Goal: Task Accomplishment & Management: Use online tool/utility

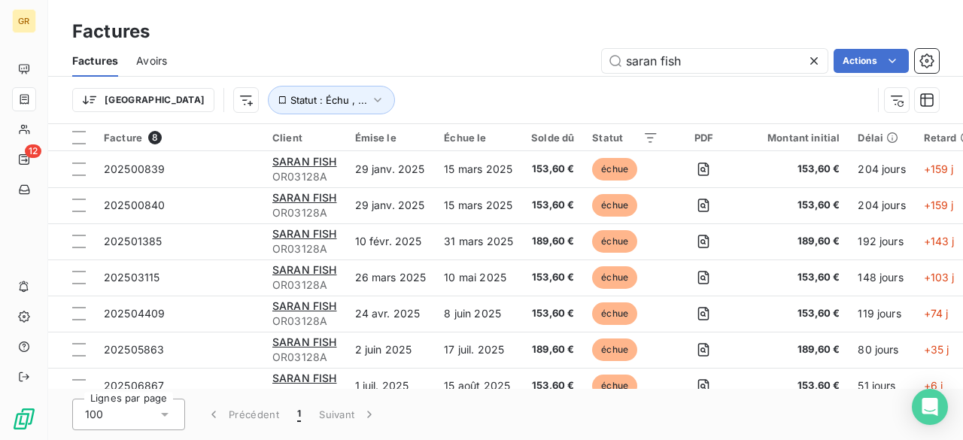
click at [816, 64] on icon at bounding box center [815, 61] width 8 height 8
click at [744, 62] on input "text" at bounding box center [715, 61] width 226 height 24
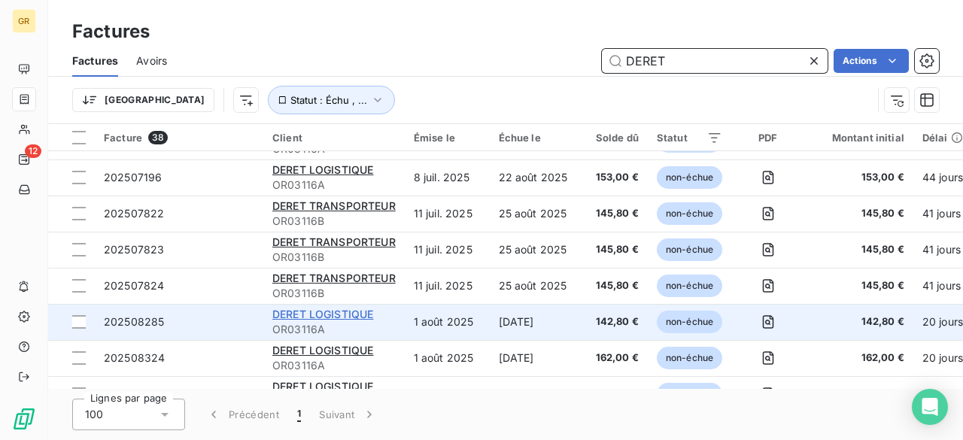
scroll to position [226, 0]
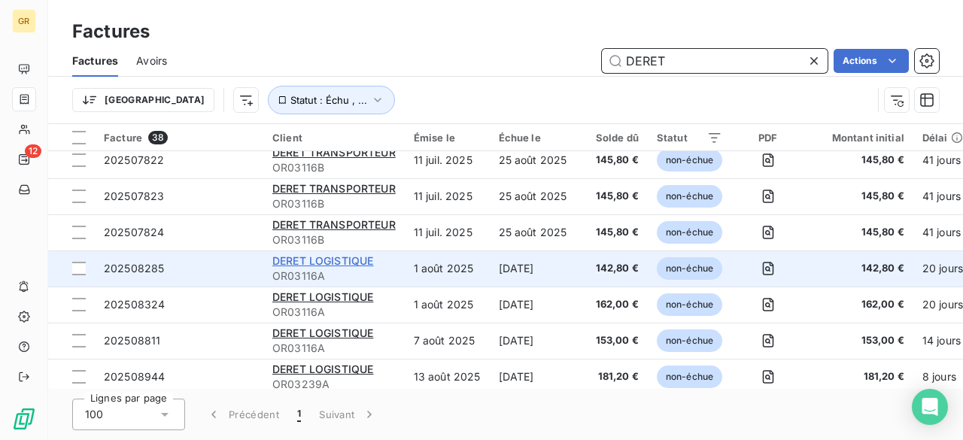
type input "DERET"
click at [339, 263] on span "DERET LOGISTIQUE" at bounding box center [322, 260] width 101 height 13
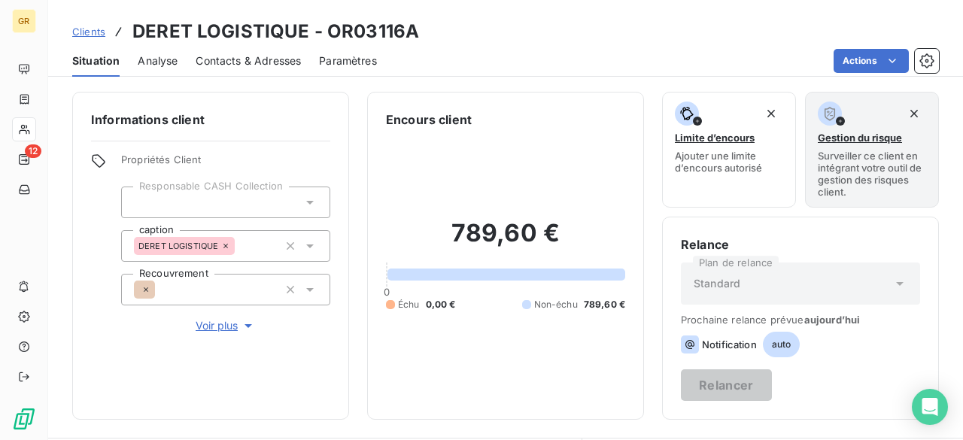
click at [78, 33] on span "Clients" at bounding box center [88, 32] width 33 height 12
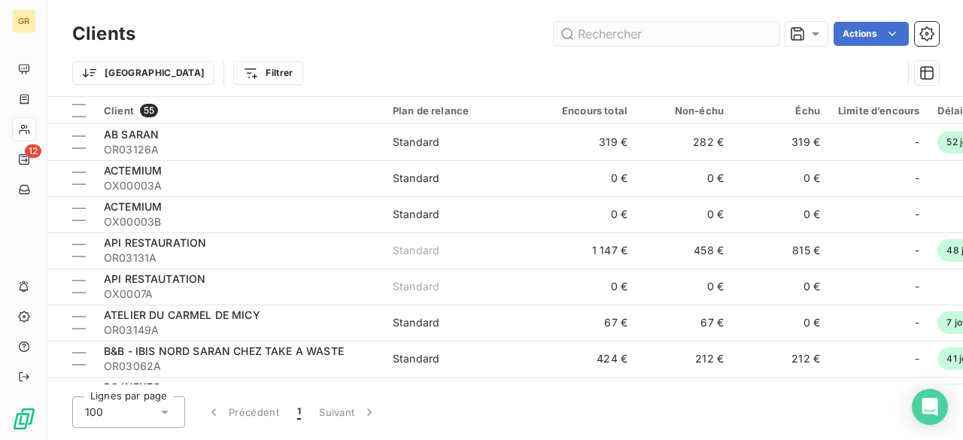
click at [665, 27] on input "text" at bounding box center [667, 34] width 226 height 24
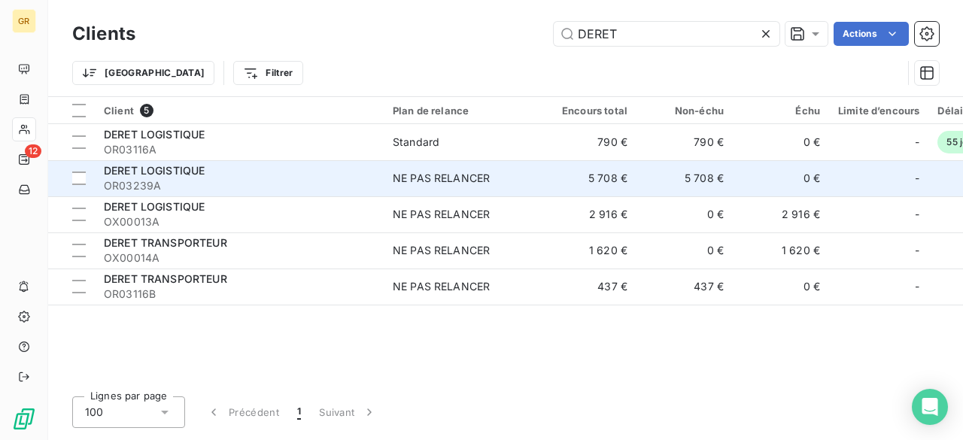
type input "DERET"
click at [566, 178] on td "5 708 €" at bounding box center [588, 178] width 96 height 36
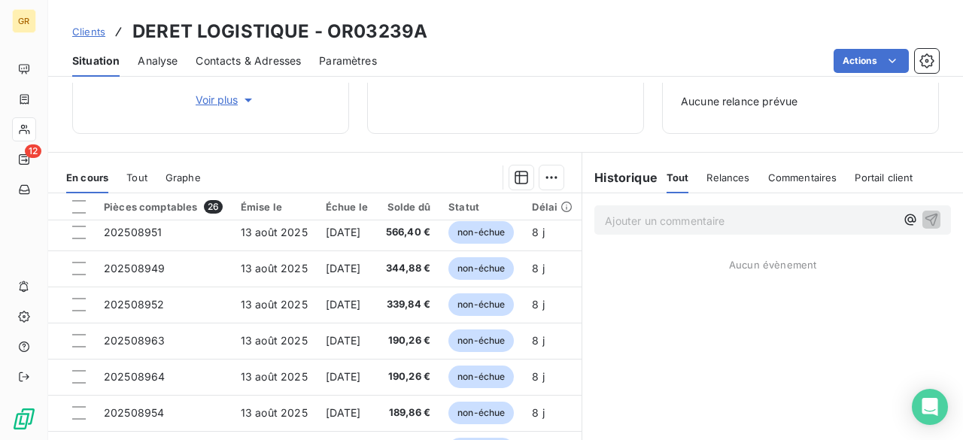
scroll to position [151, 0]
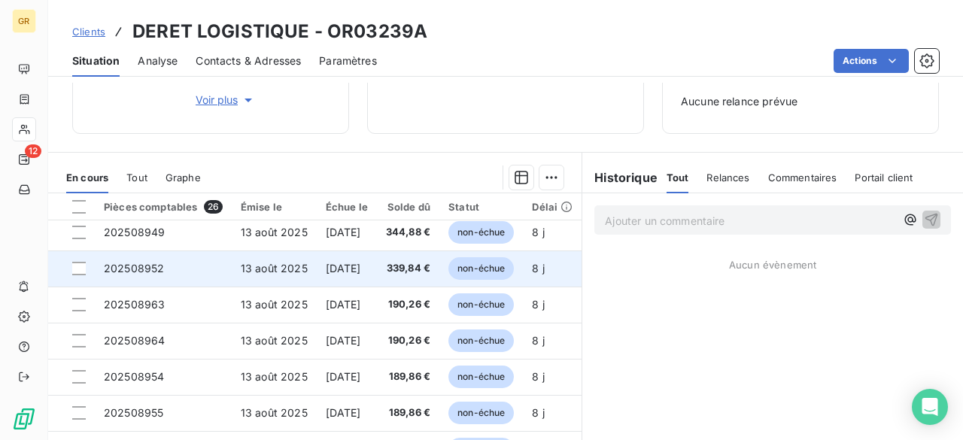
click at [409, 271] on td "339,84 €" at bounding box center [408, 269] width 62 height 36
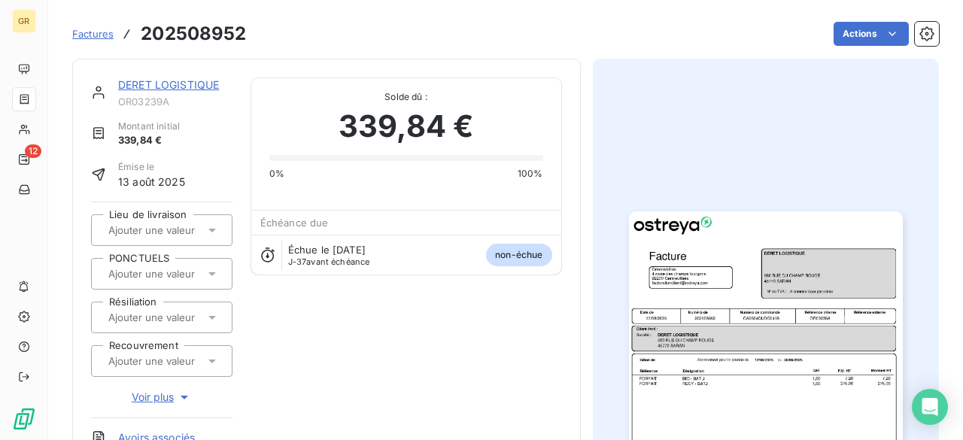
click at [80, 33] on span "Factures" at bounding box center [92, 34] width 41 height 12
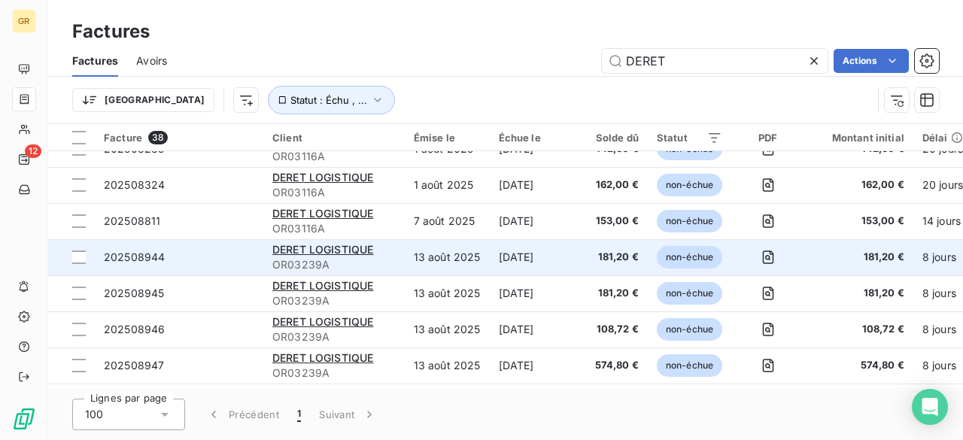
scroll to position [376, 0]
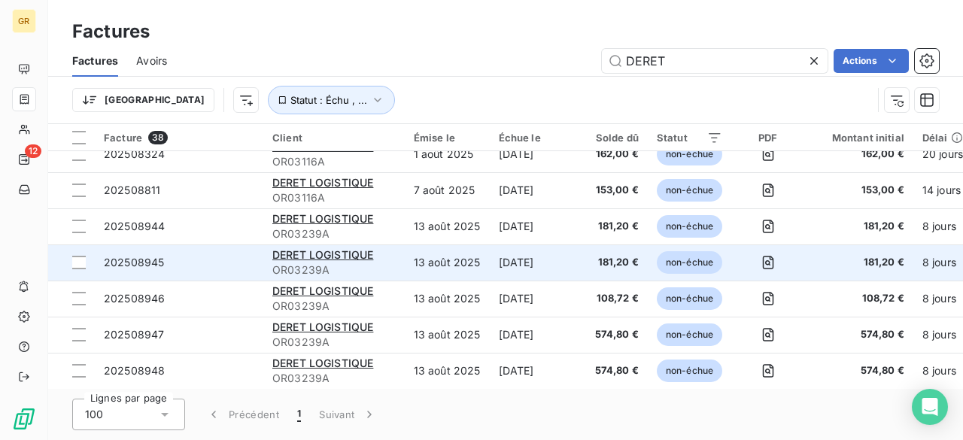
click at [515, 263] on td "[DATE]" at bounding box center [533, 263] width 87 height 36
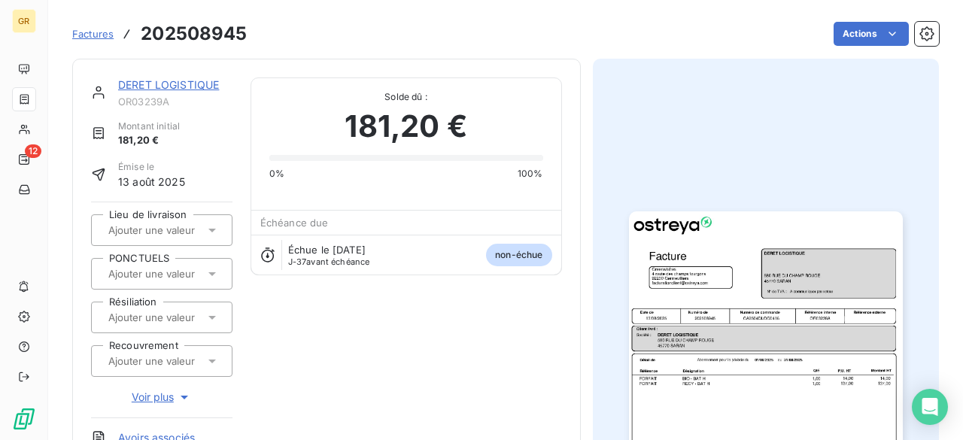
click at [833, 373] on img "button" at bounding box center [766, 404] width 274 height 387
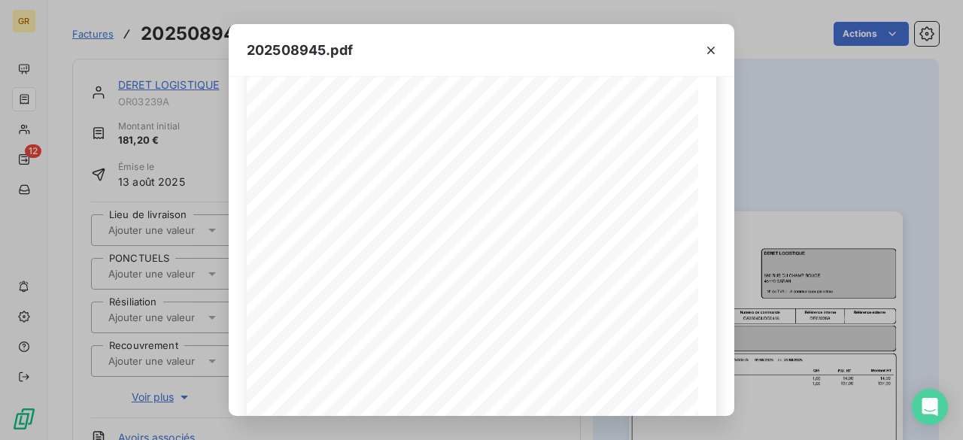
scroll to position [75, 0]
click at [850, 174] on div "202508945.pdf Référence interne Numéro de Date de Numéro de commande Référence …" at bounding box center [481, 220] width 963 height 440
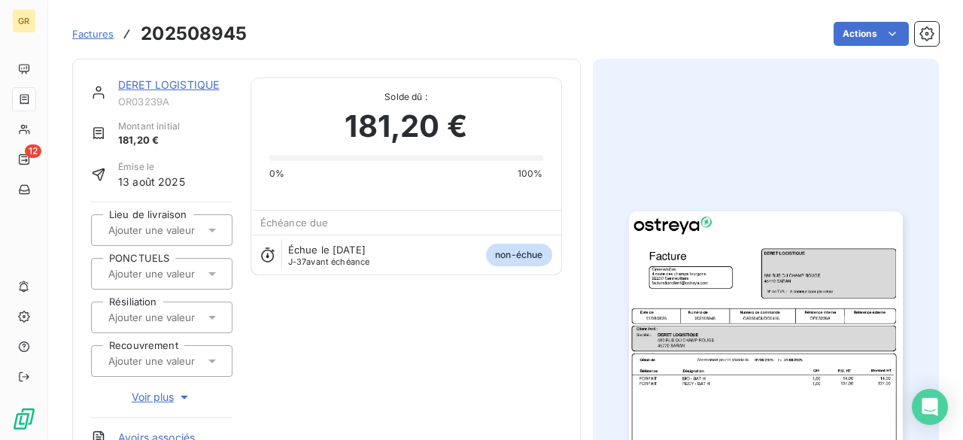
click at [823, 400] on img "button" at bounding box center [766, 404] width 274 height 387
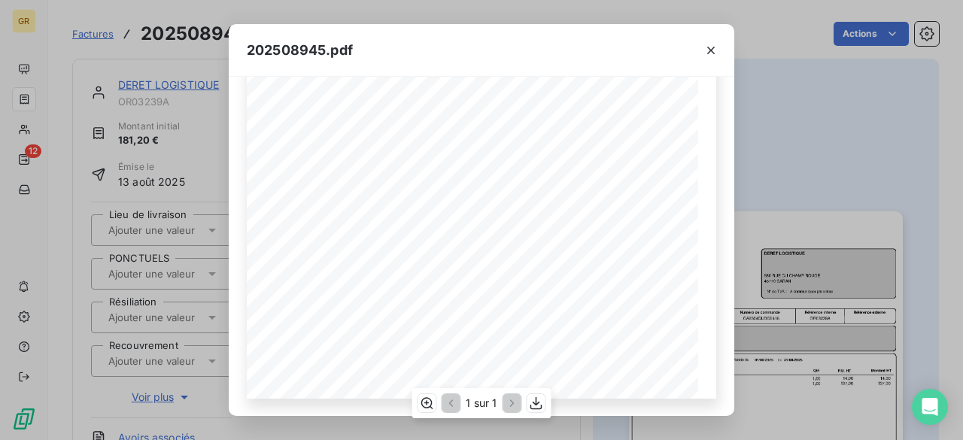
scroll to position [259, 0]
click at [774, 219] on div "202508945.pdf Référence interne Numéro de Date de Numéro de commande Référence …" at bounding box center [481, 220] width 963 height 440
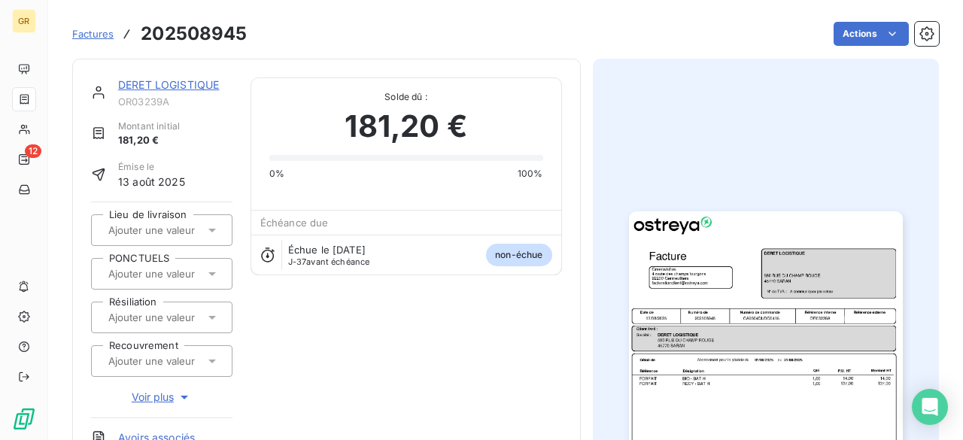
click at [98, 35] on span "Factures" at bounding box center [92, 34] width 41 height 12
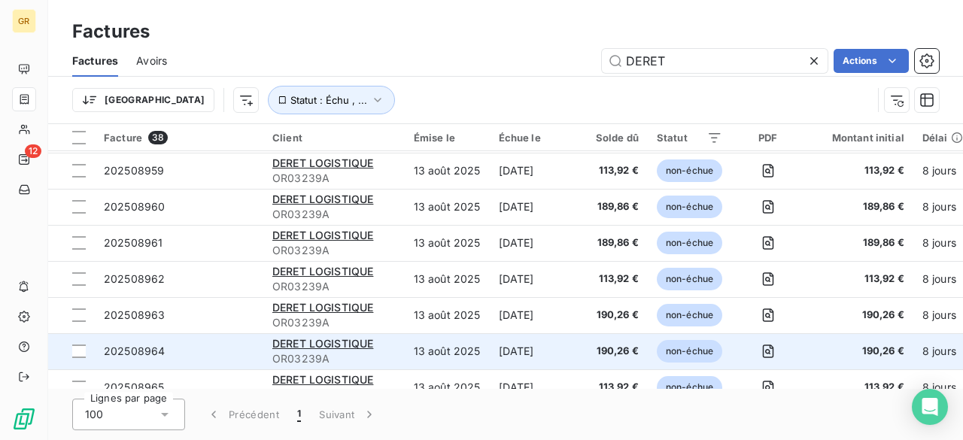
scroll to position [978, 0]
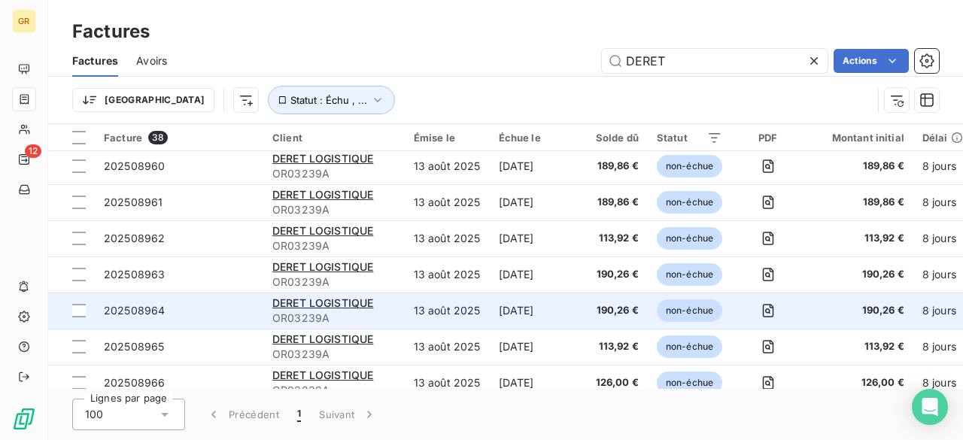
click at [592, 310] on span "190,26 €" at bounding box center [612, 310] width 53 height 15
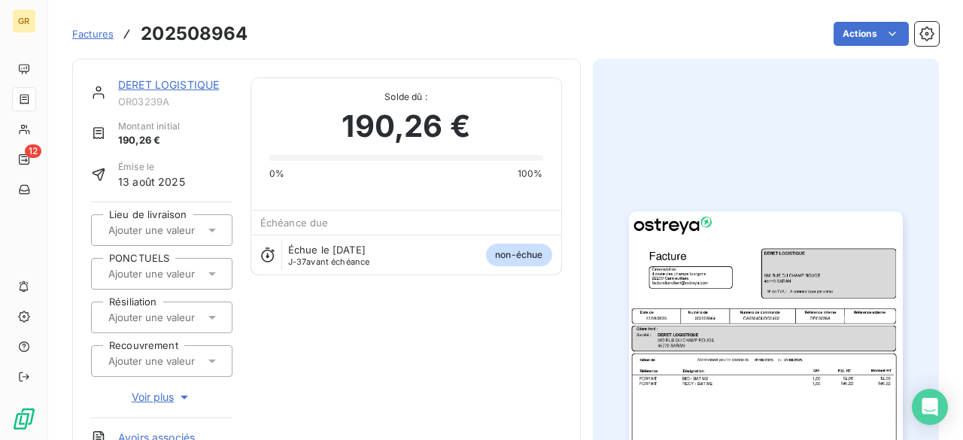
click at [732, 397] on img "button" at bounding box center [766, 404] width 274 height 387
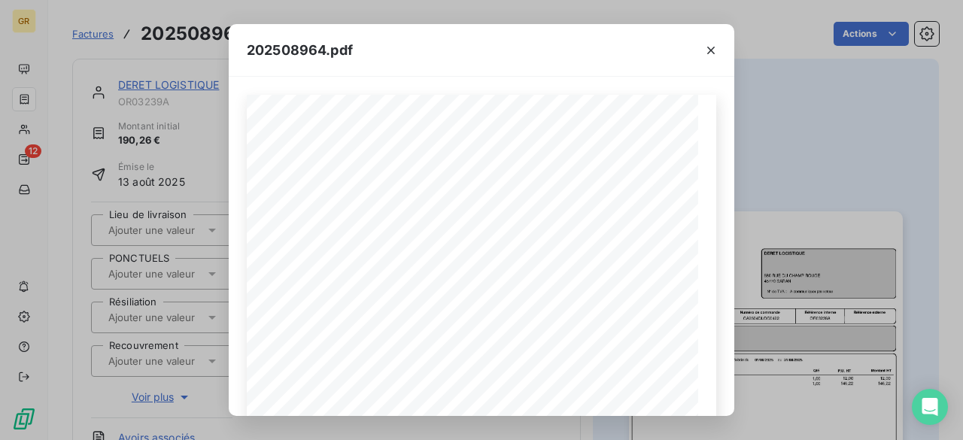
click at [154, 65] on div "202508964.pdf Référence interne Numéro de Date de Numéro de commande Référence …" at bounding box center [481, 220] width 963 height 440
